Goal: Information Seeking & Learning: Learn about a topic

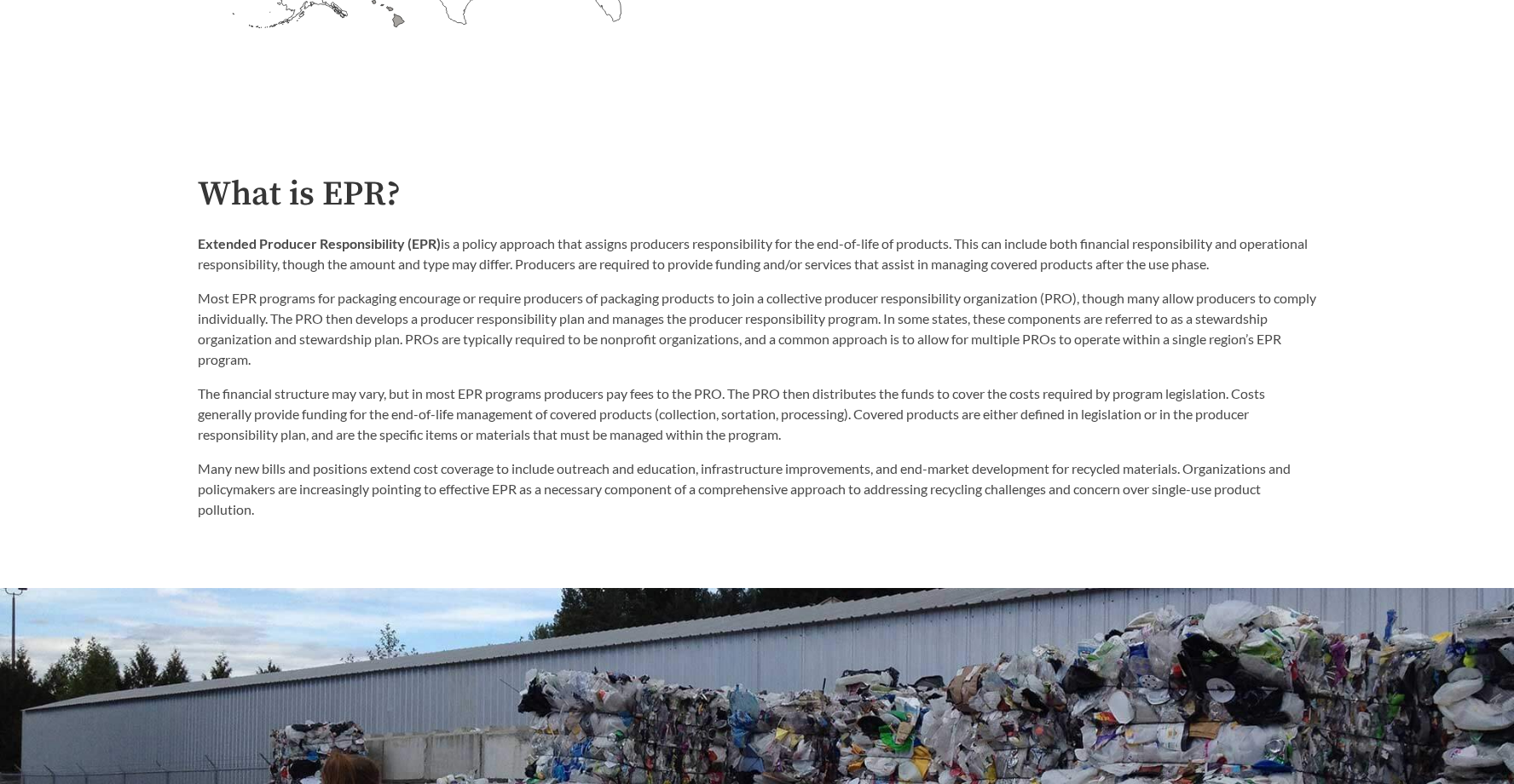
scroll to position [875, 0]
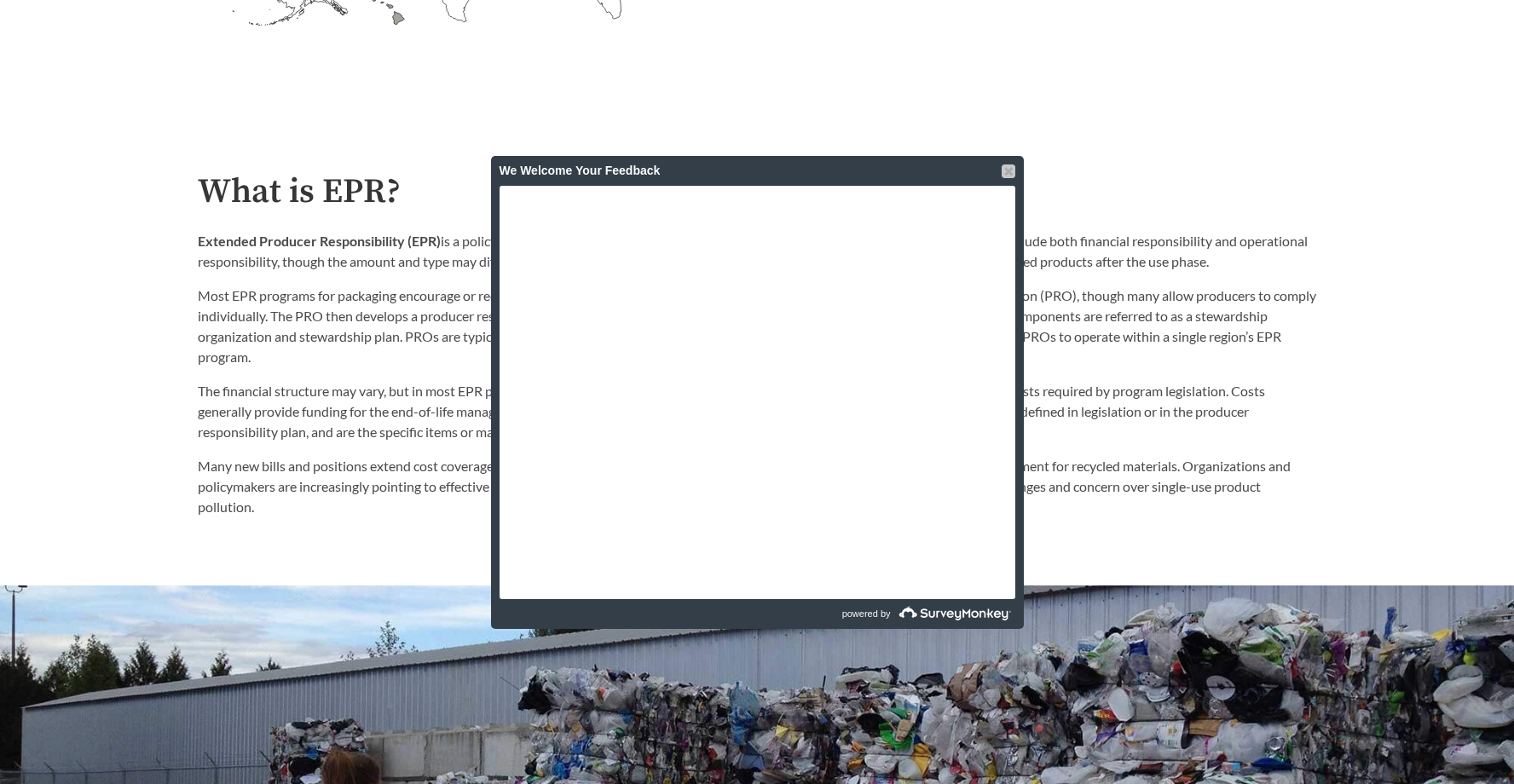
click at [1006, 172] on div at bounding box center [1008, 171] width 13 height 13
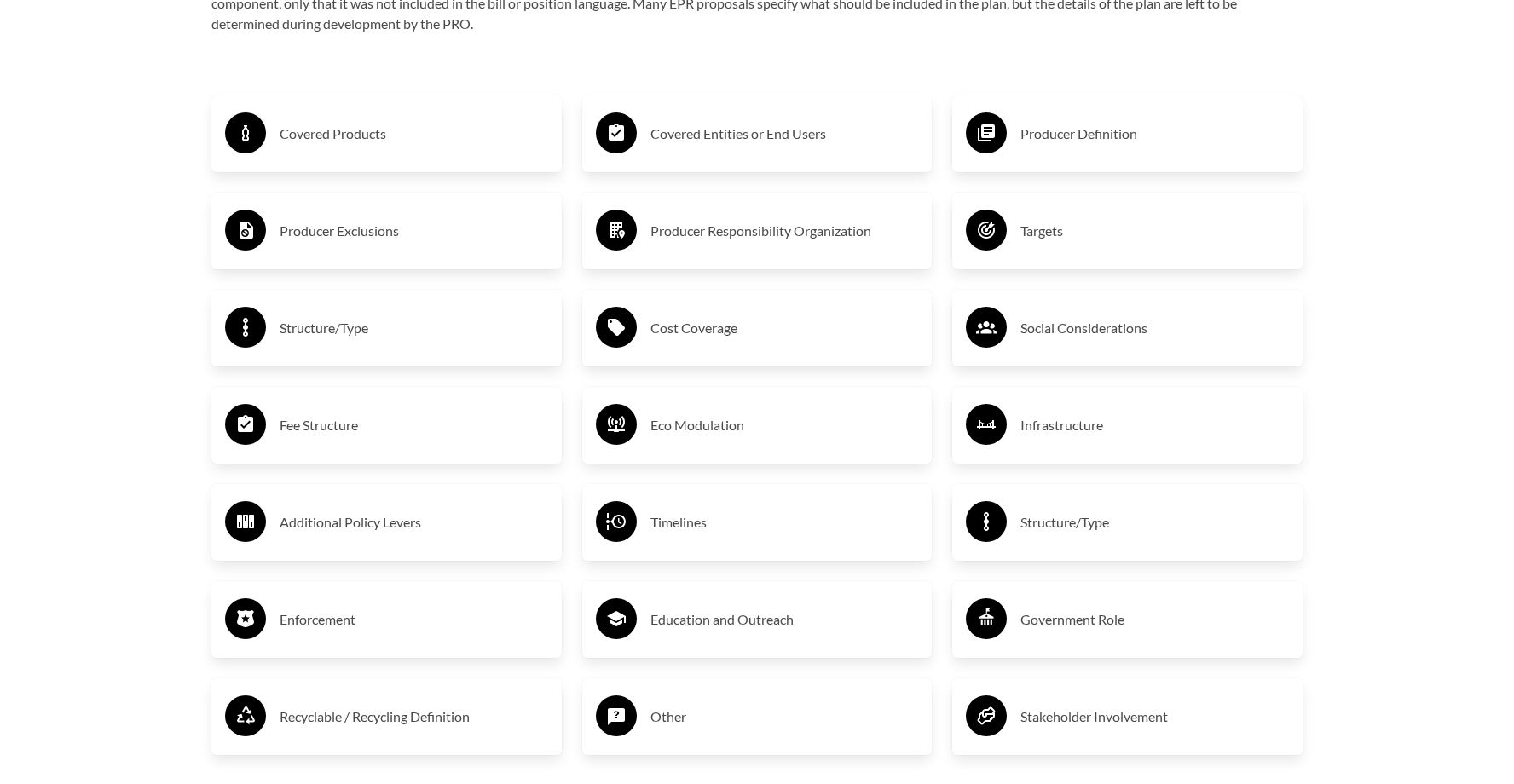
scroll to position [2970, 0]
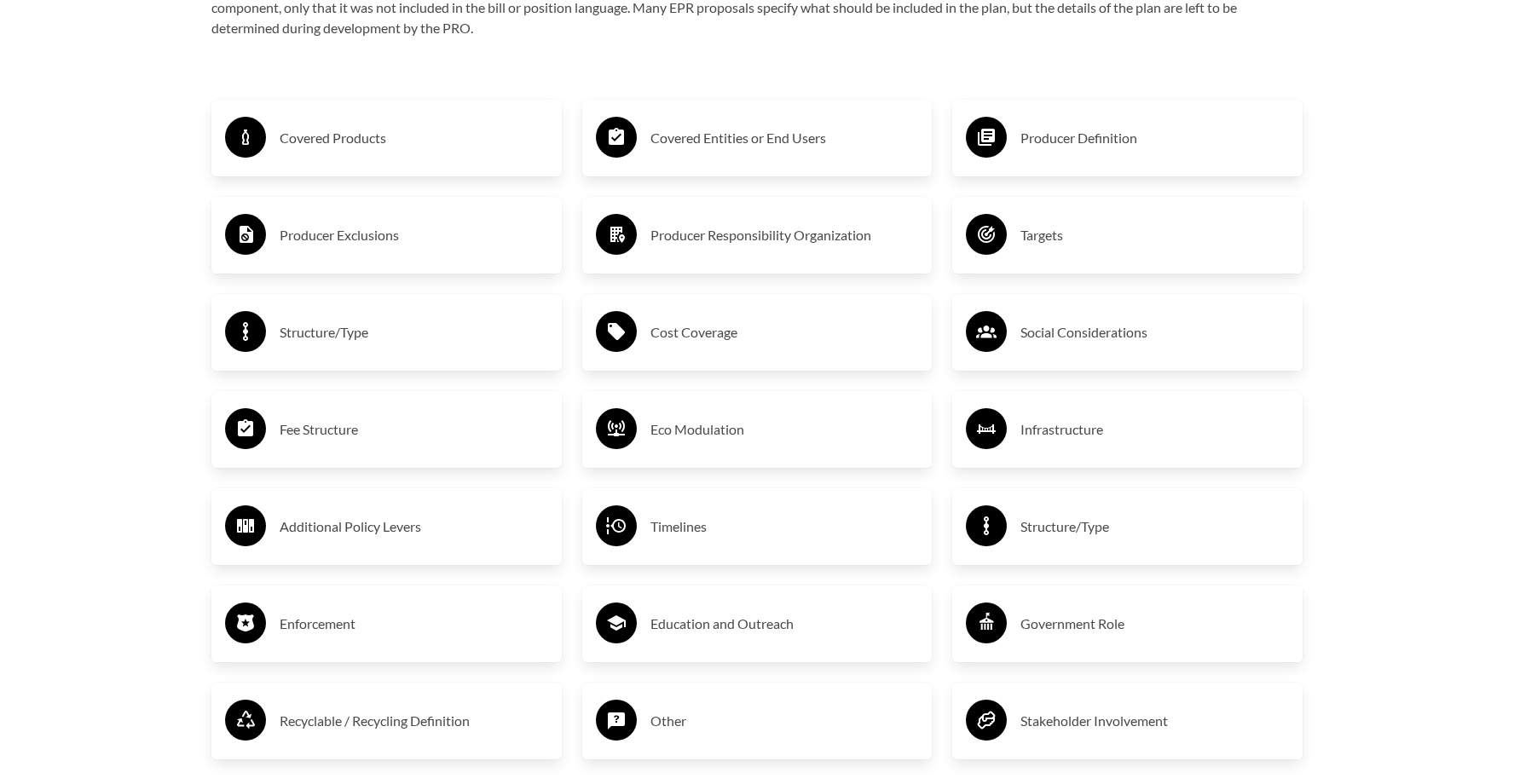
click at [459, 144] on h3 "Covered Products" at bounding box center [413, 138] width 269 height 27
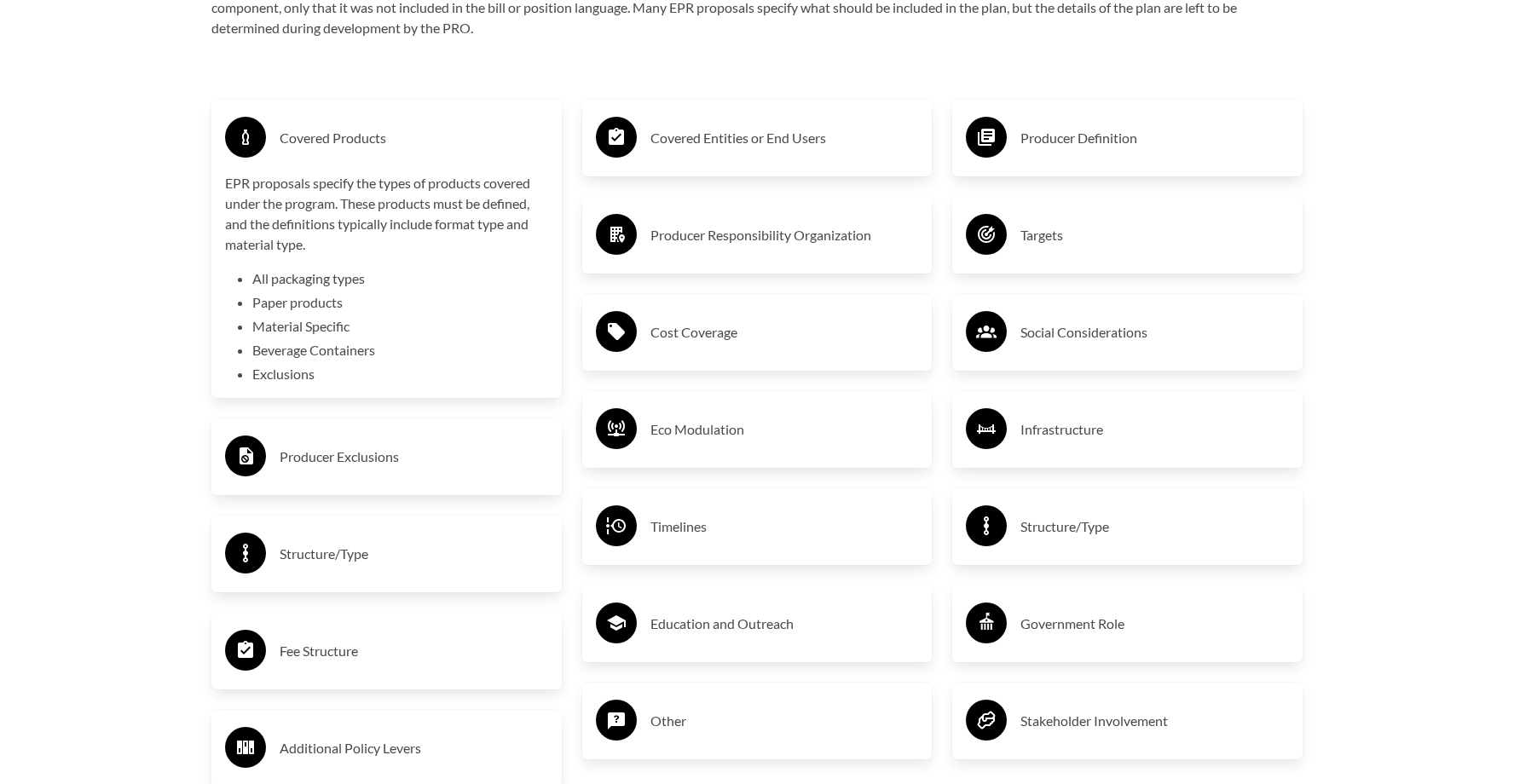
click at [411, 190] on p "EPR proposals specify the types of products covered under the program. These pr…" at bounding box center [385, 214] width 323 height 82
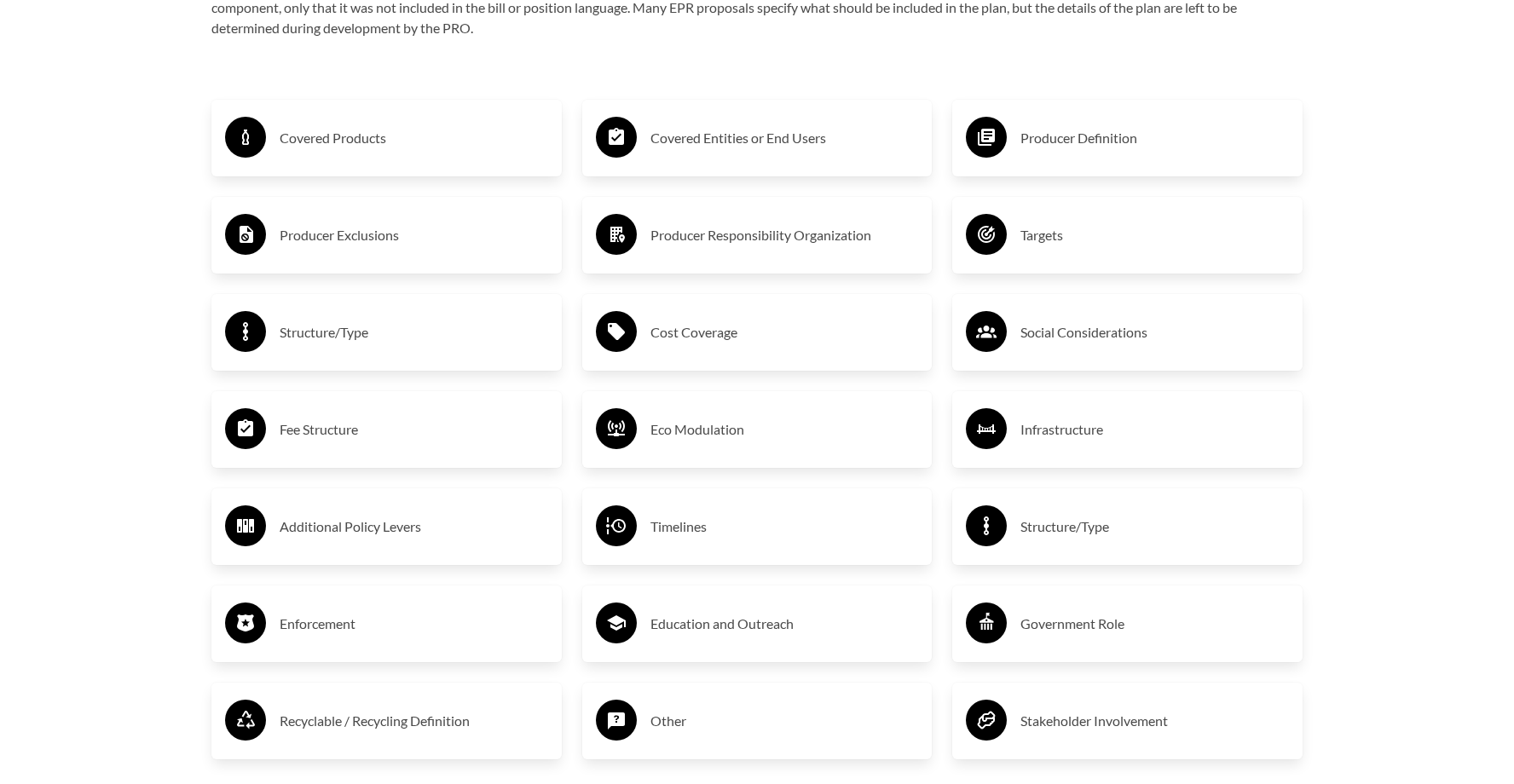
click at [793, 144] on h3 "Covered Entities or End Users" at bounding box center [784, 138] width 269 height 27
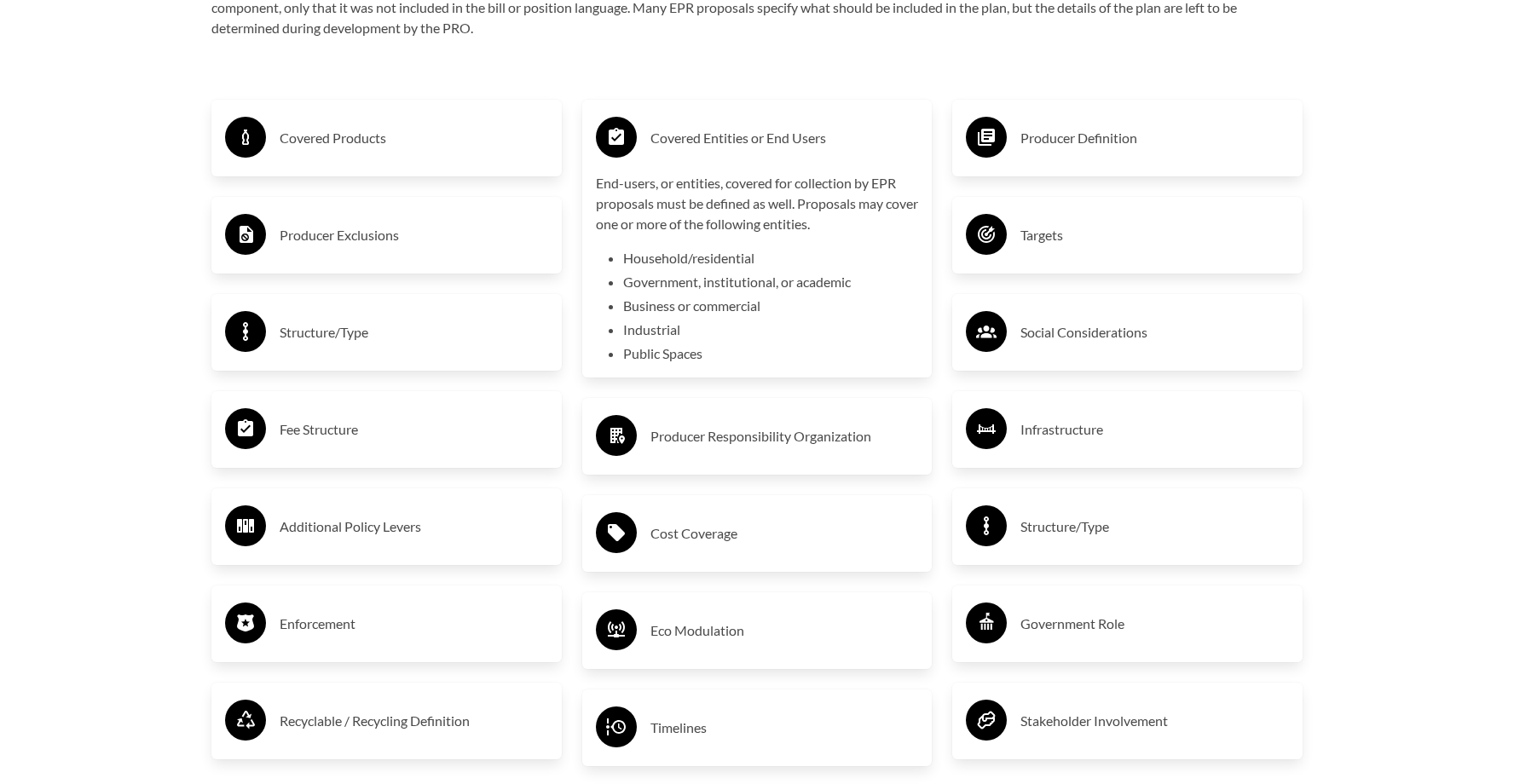
click at [793, 144] on h3 "Covered Entities or End Users" at bounding box center [784, 138] width 269 height 27
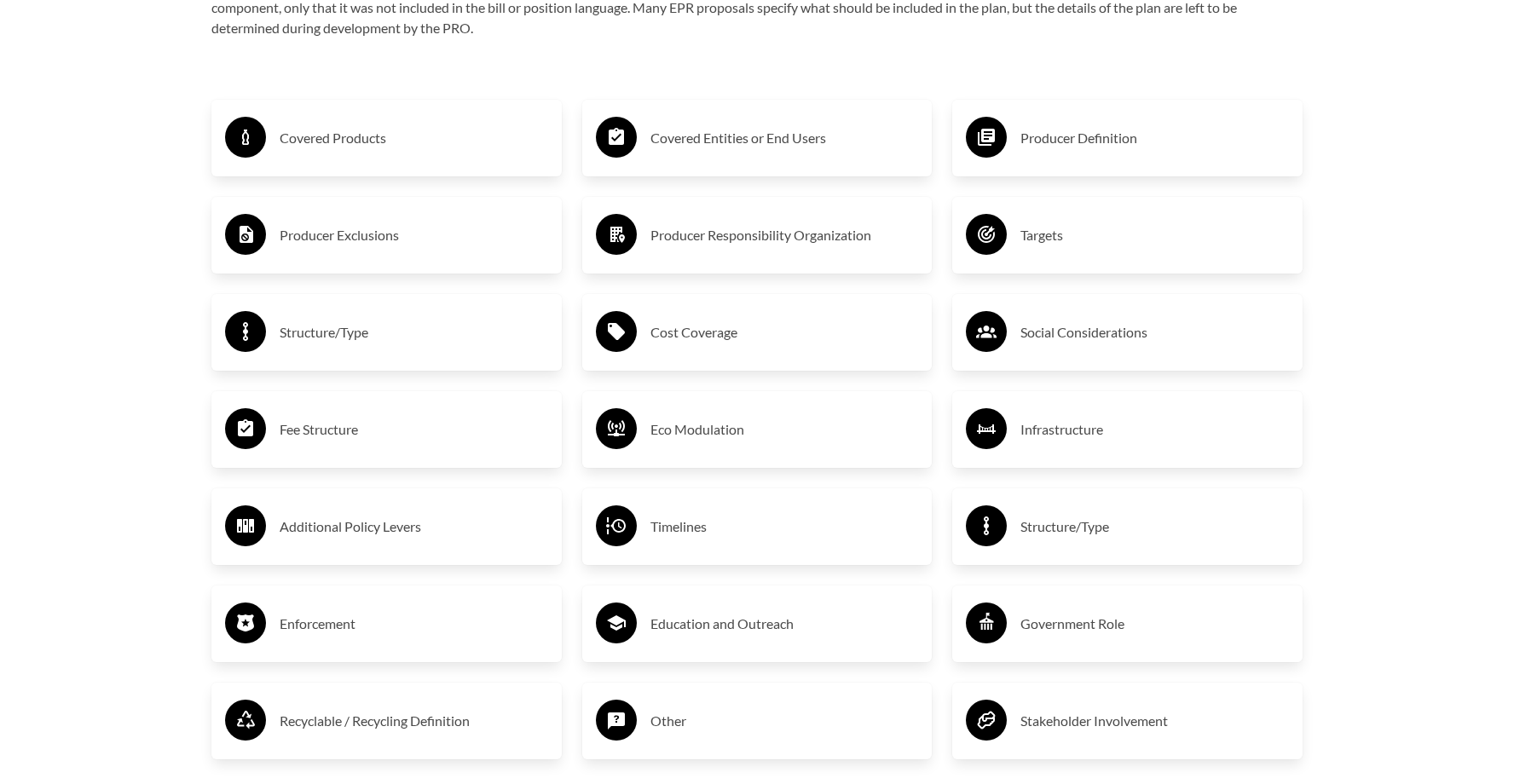
click at [997, 142] on circle at bounding box center [986, 137] width 40 height 40
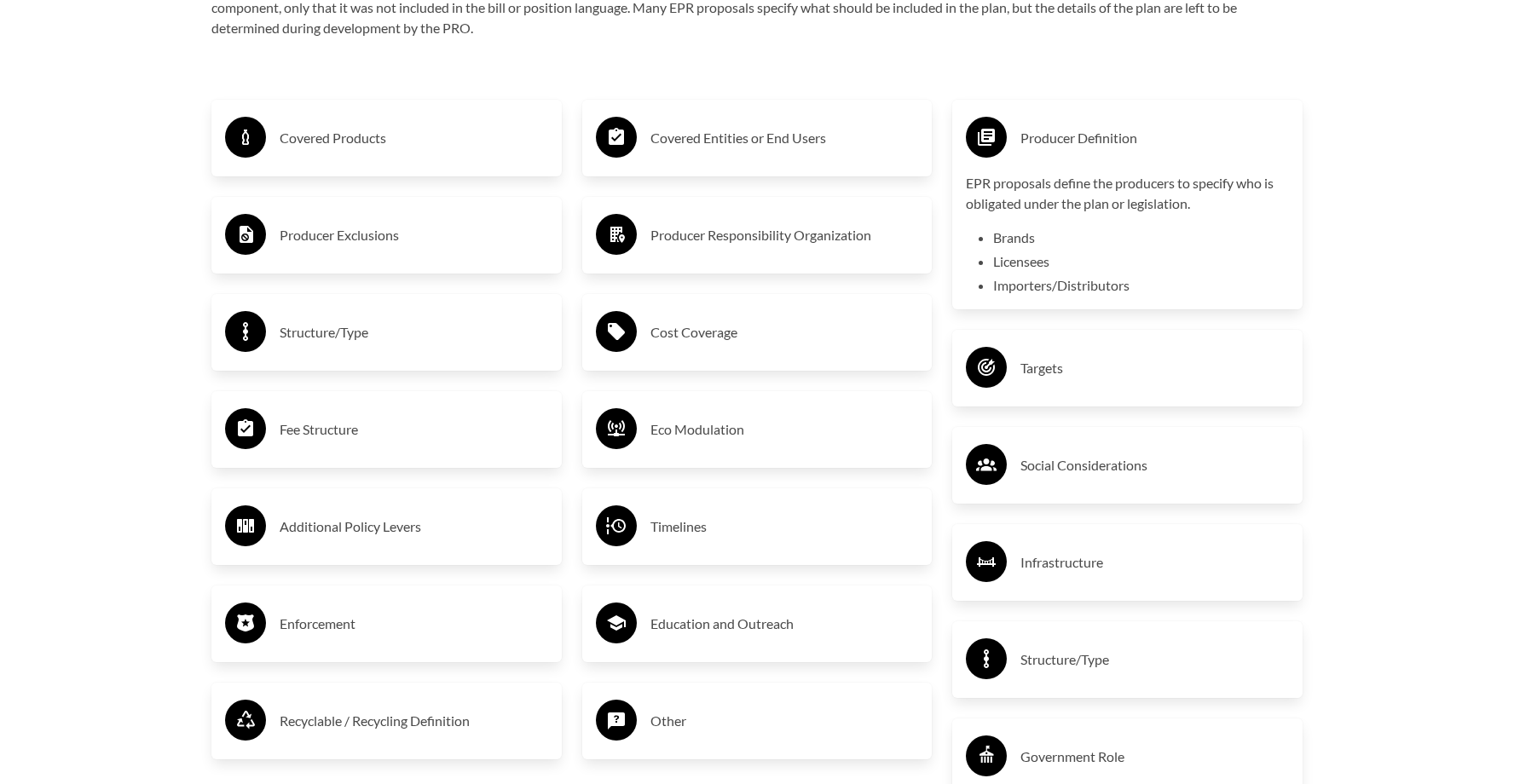
click at [386, 240] on h3 "Producer Exclusions" at bounding box center [413, 235] width 269 height 27
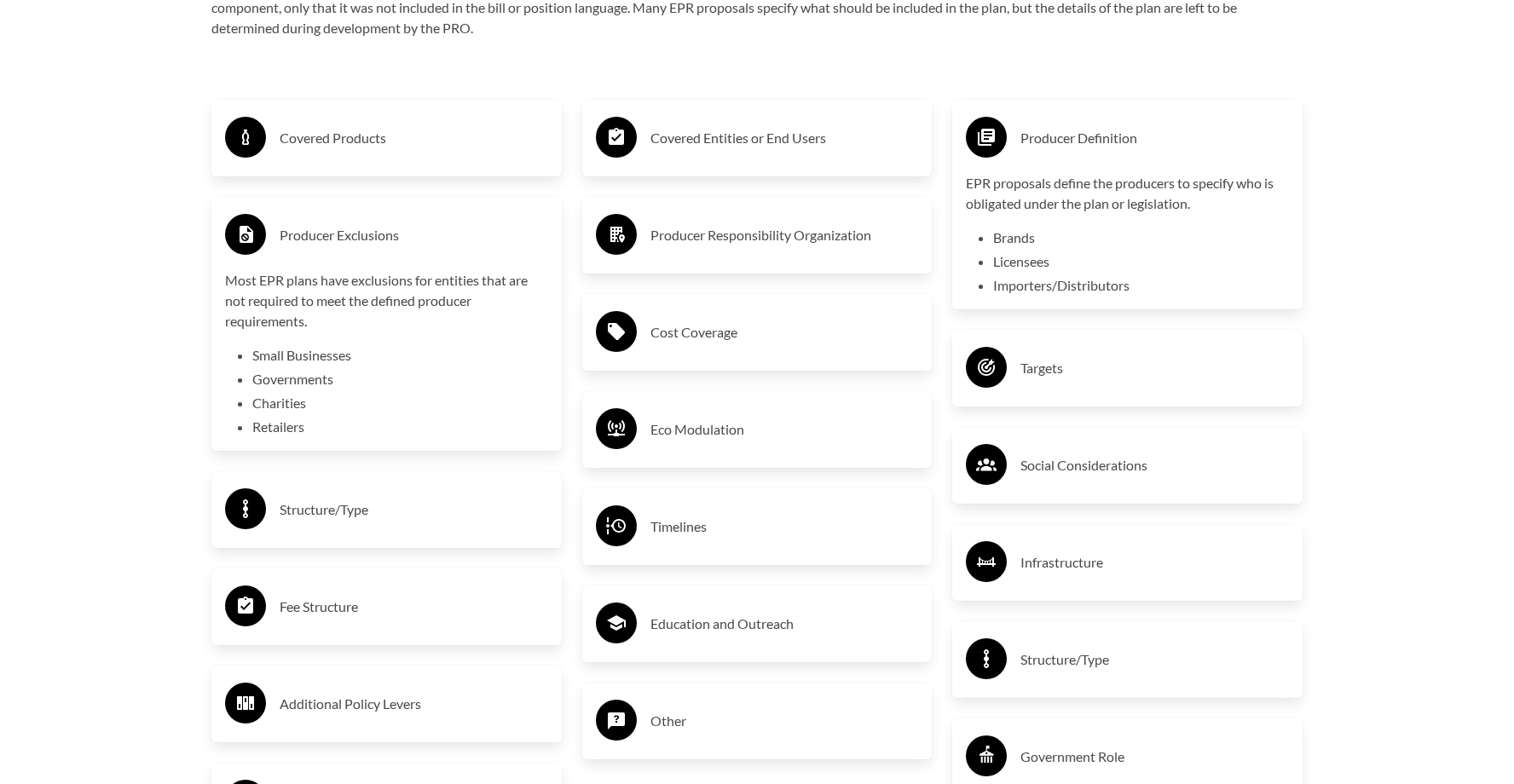
click at [307, 510] on h3 "Structure/Type" at bounding box center [413, 510] width 269 height 27
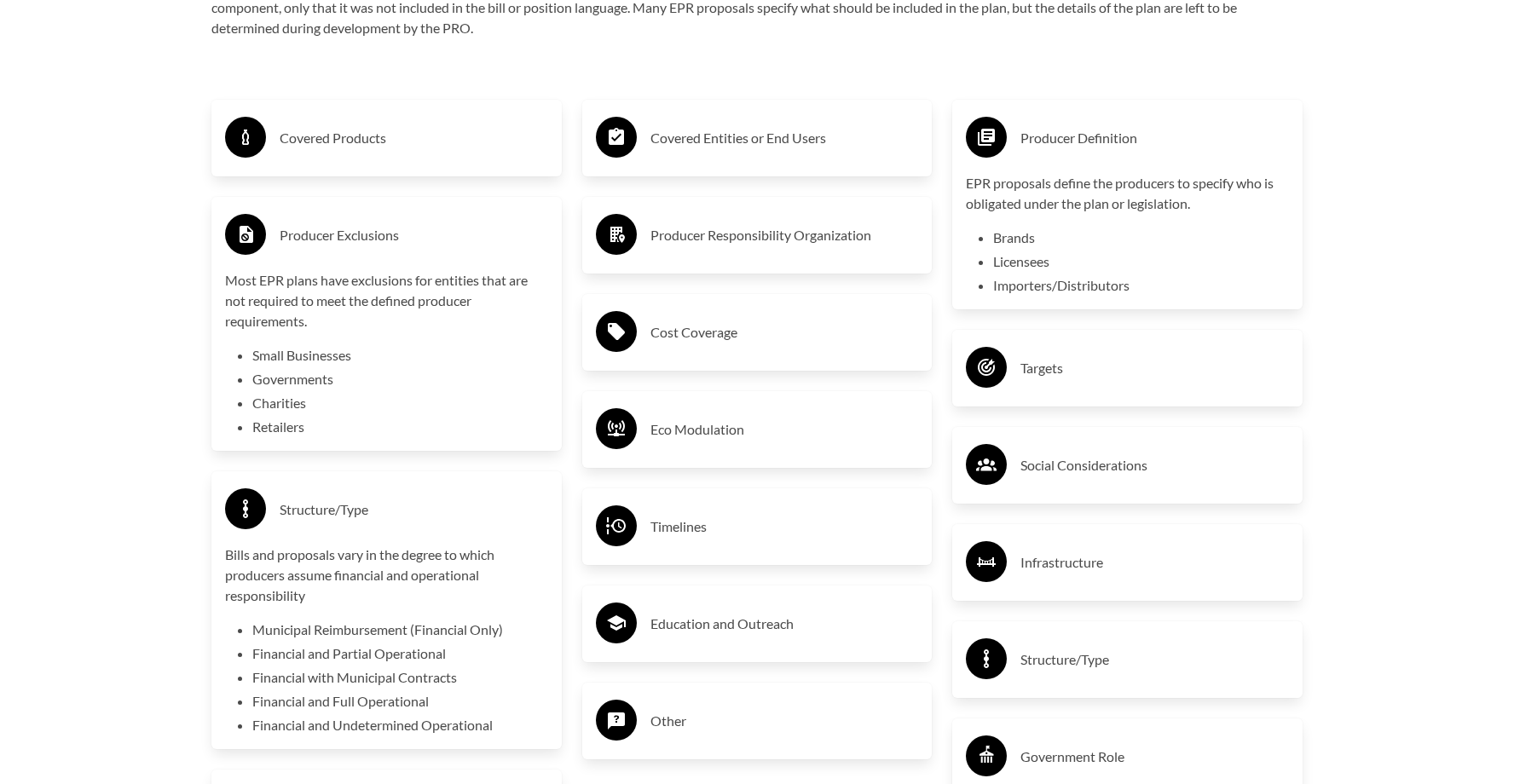
click at [307, 510] on h3 "Structure/Type" at bounding box center [413, 510] width 269 height 27
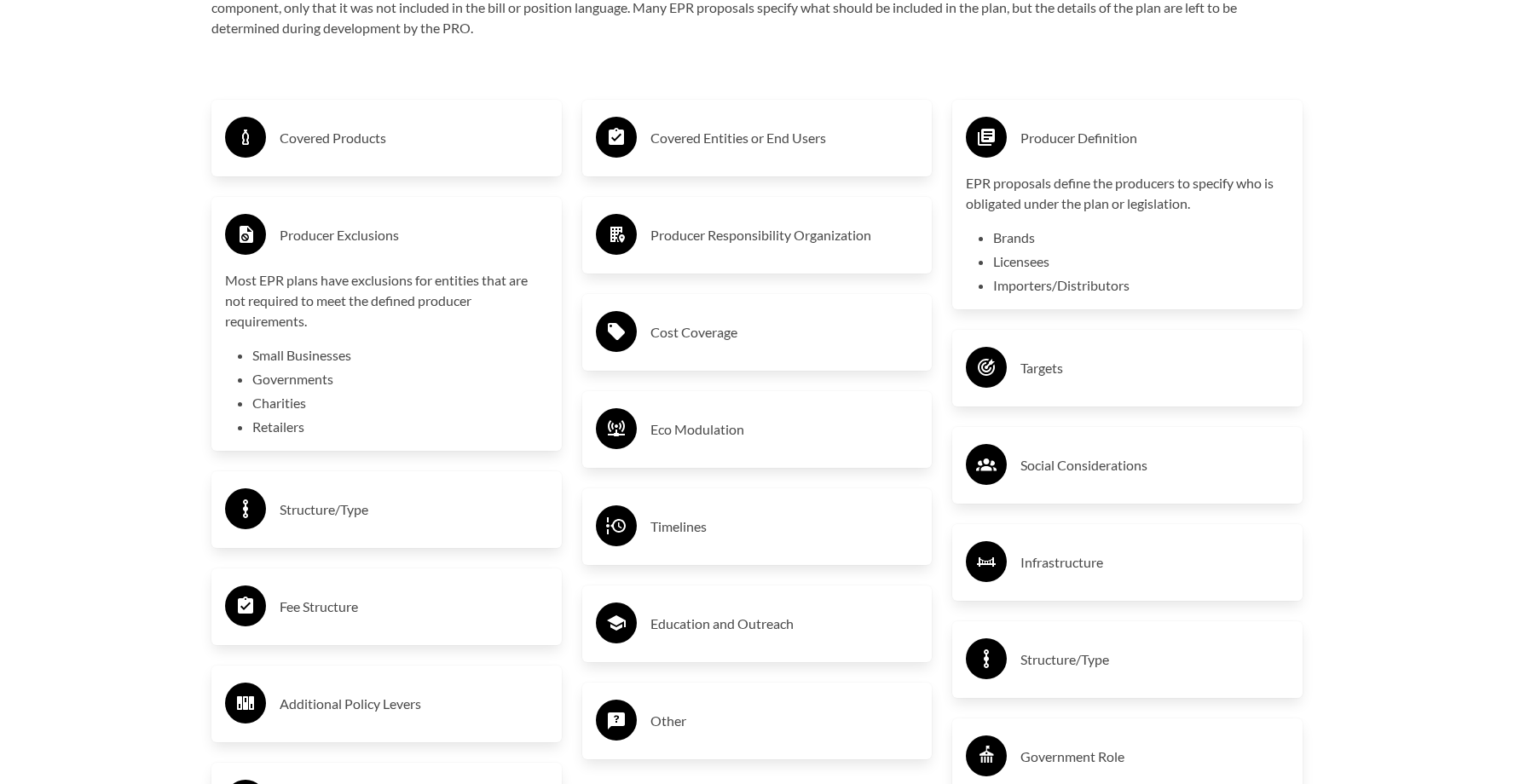
click at [343, 607] on h3 "Fee Structure" at bounding box center [413, 607] width 269 height 27
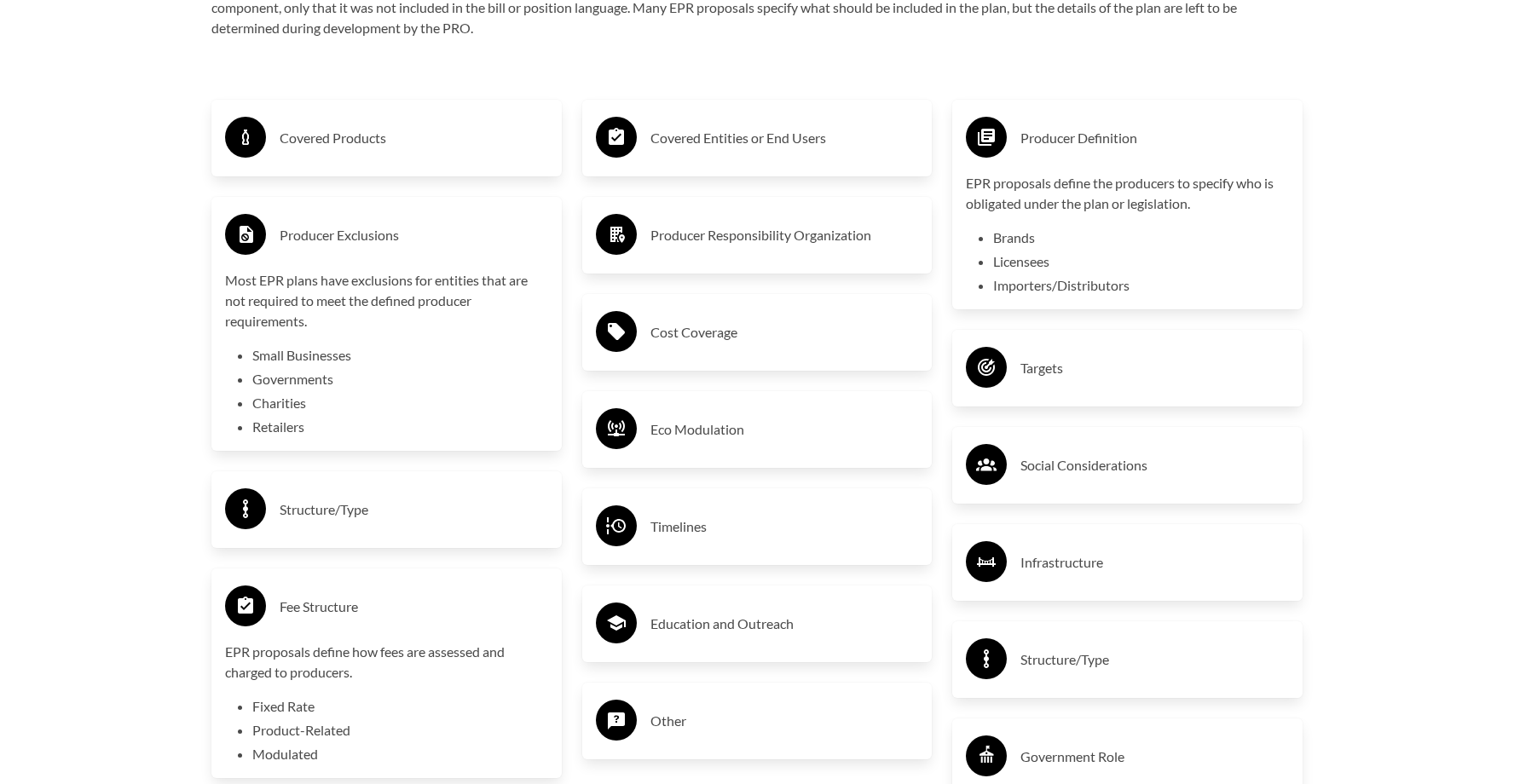
click at [343, 607] on h3 "Fee Structure" at bounding box center [413, 607] width 269 height 27
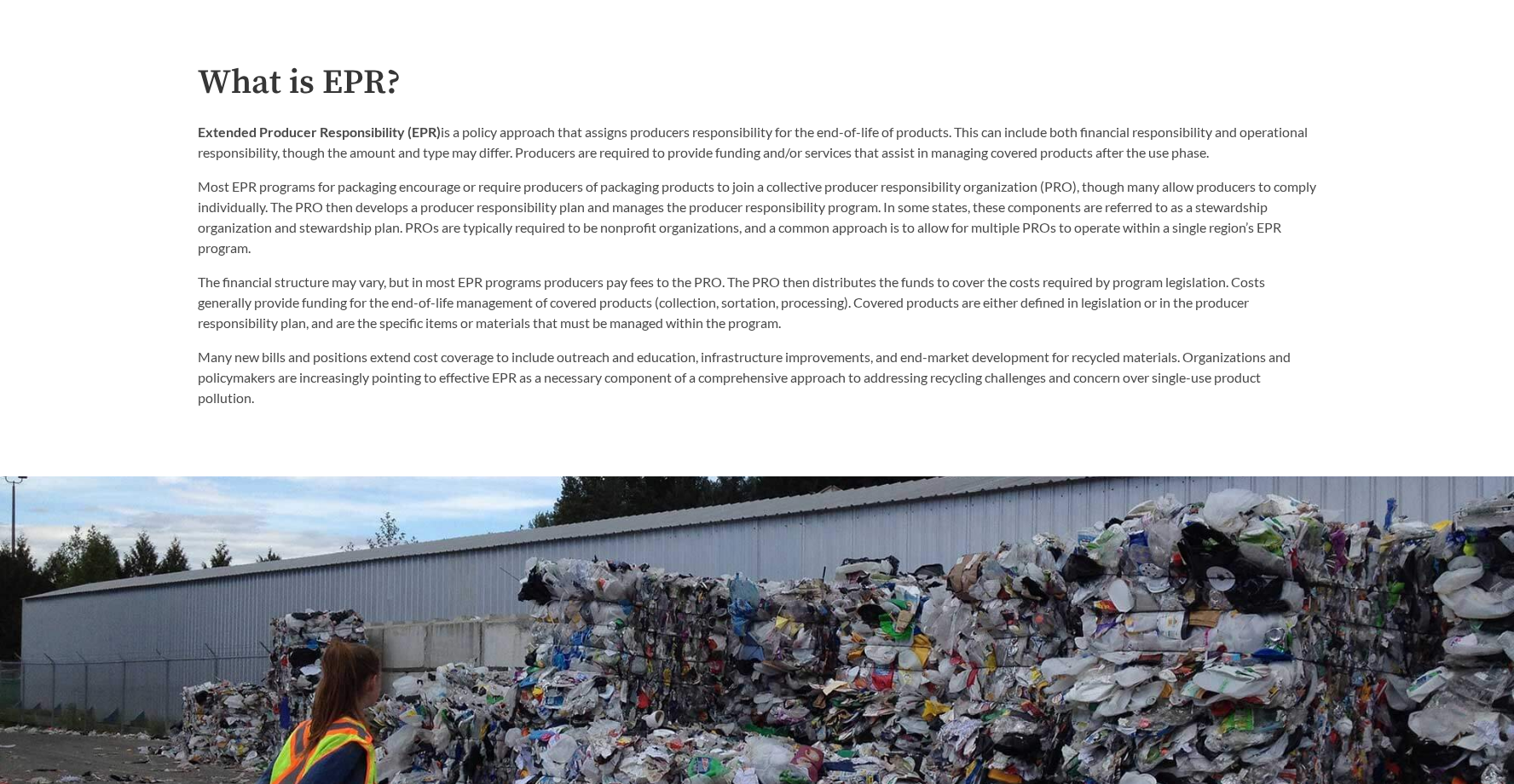
scroll to position [996, 0]
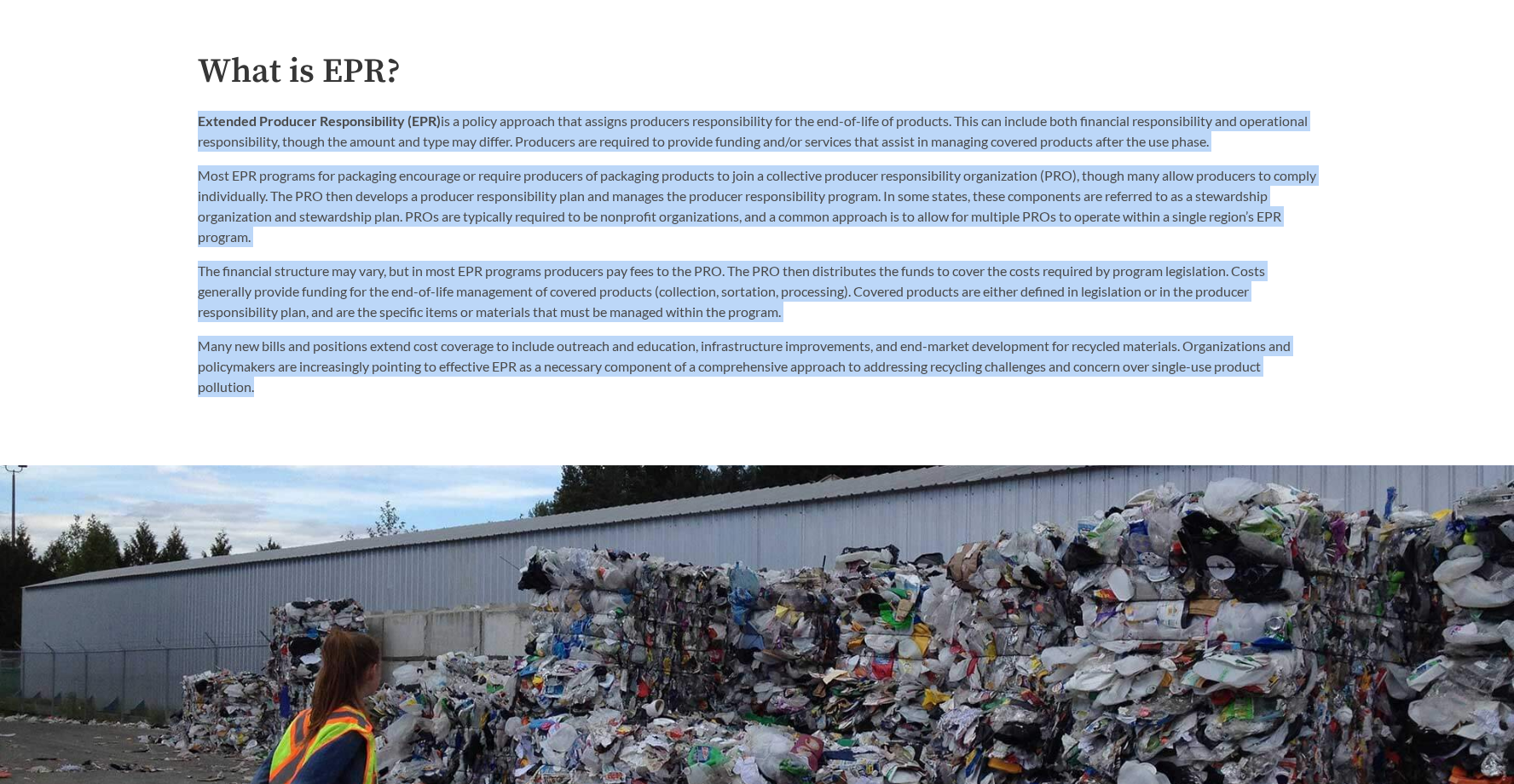
drag, startPoint x: 199, startPoint y: 122, endPoint x: 298, endPoint y: 389, distance: 284.8
click at [298, 389] on div "What is EPR? Extended Producer Responsibility (EPR) is a policy approach that a…" at bounding box center [757, 224] width 1118 height 344
copy div "Loremips Dolorsit Ametconsectetu (ADI) el s doeius temporin utla etdolor magnaa…"
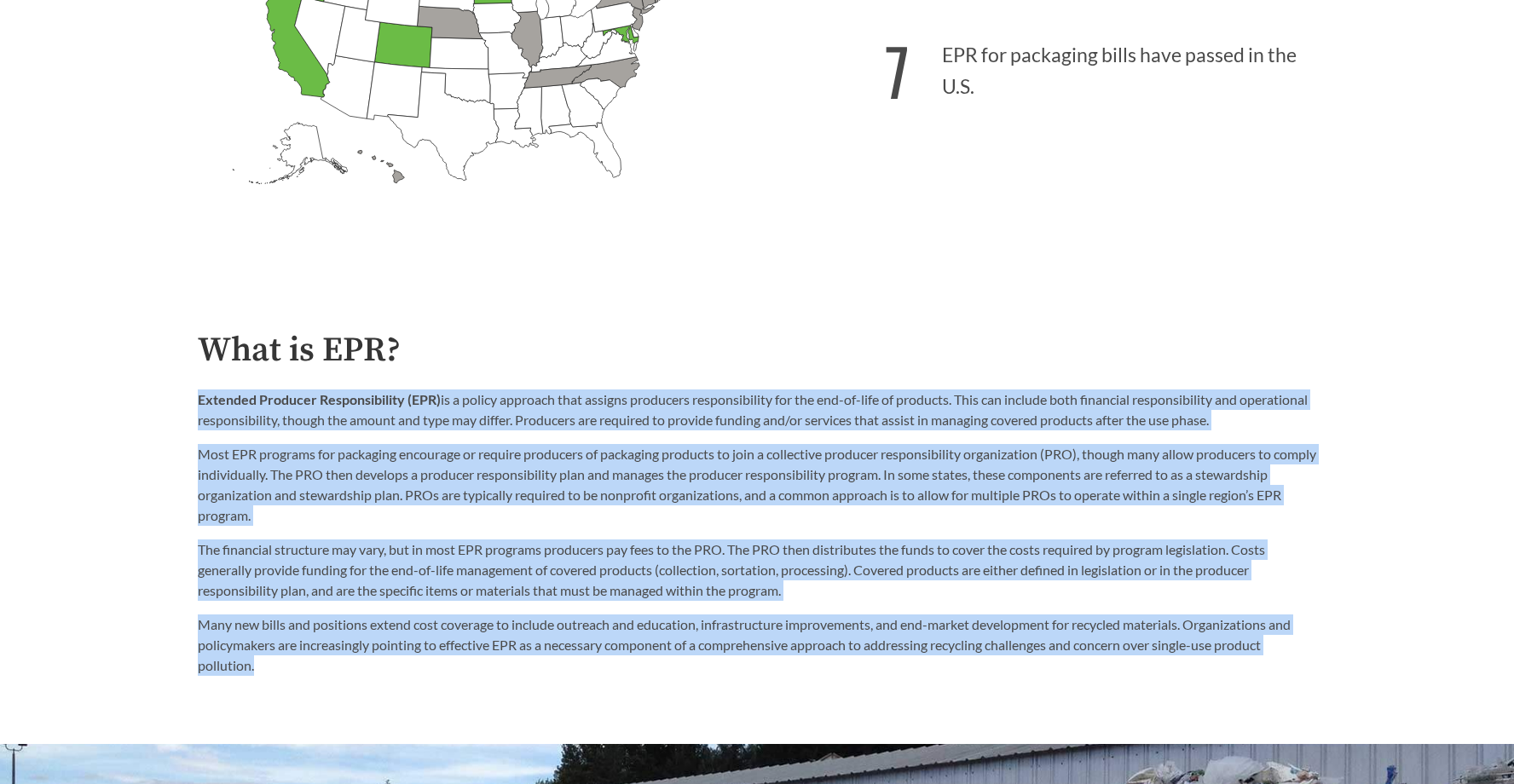
scroll to position [721, 0]
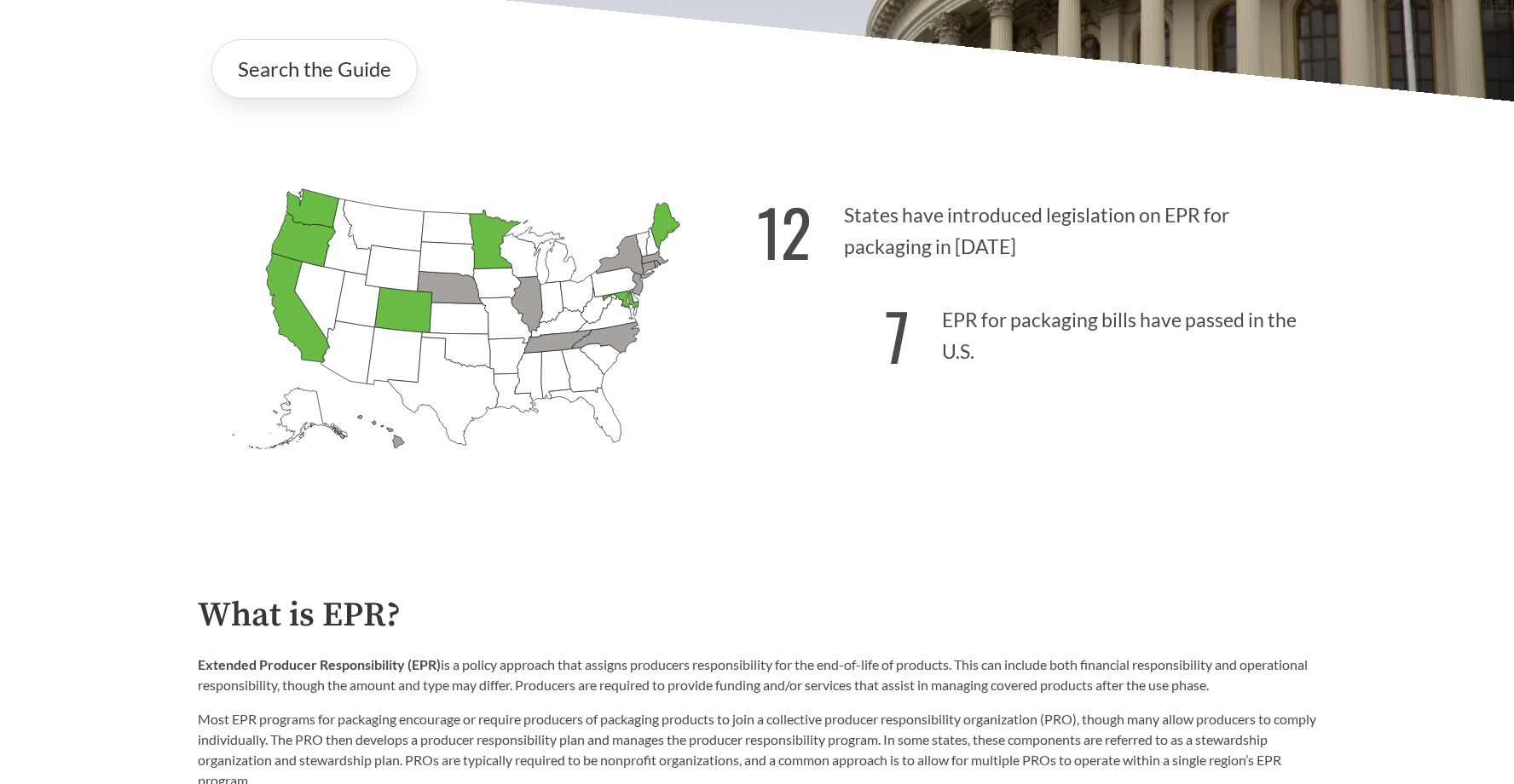
scroll to position [350, 0]
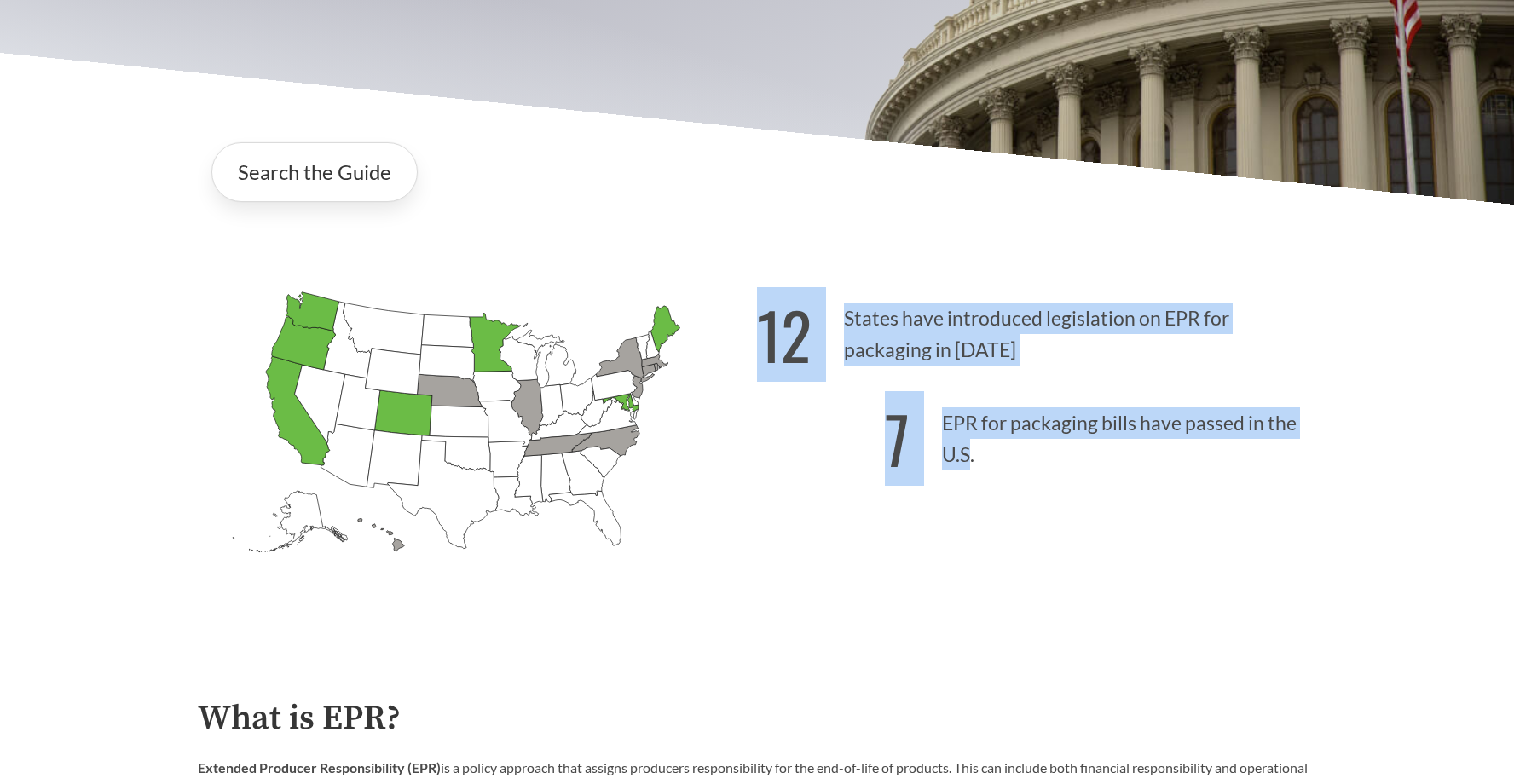
drag, startPoint x: 763, startPoint y: 311, endPoint x: 967, endPoint y: 447, distance: 245.2
click at [967, 447] on div "12 States have introduced legislation on EPR for packaging in [DATE] 7 EPR for …" at bounding box center [1036, 454] width 559 height 354
copy div "12 States have introduced legislation on EPR for packaging in [DATE] 7 EPR for …"
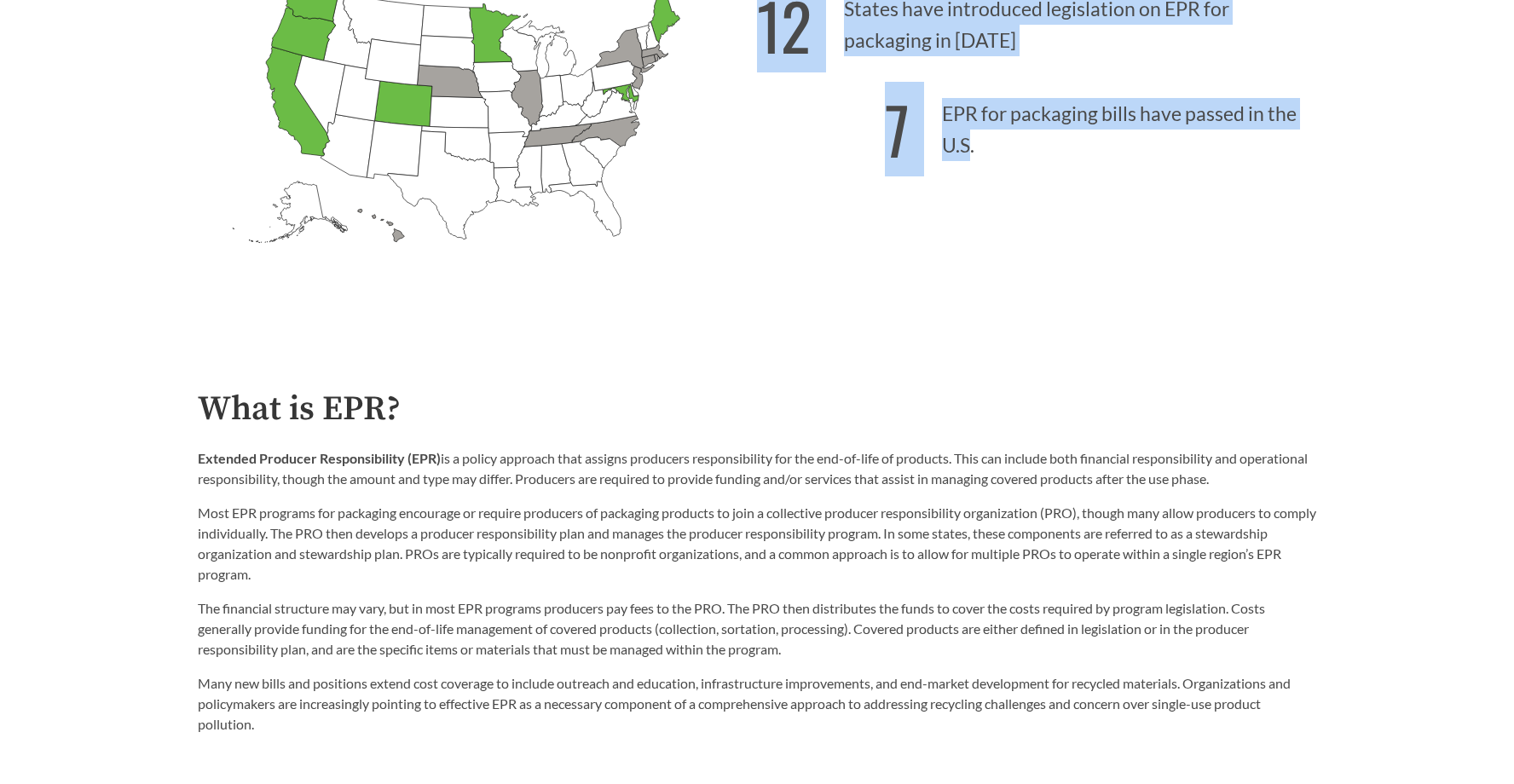
scroll to position [409, 0]
